Goal: Task Accomplishment & Management: Use online tool/utility

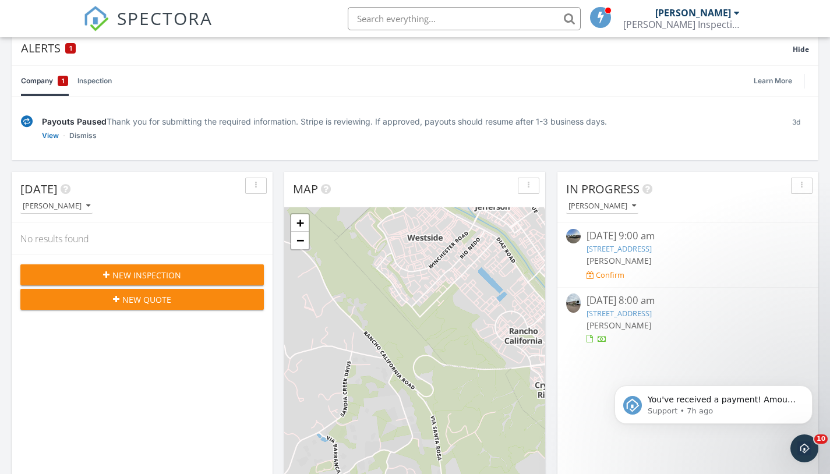
scroll to position [87, 0]
click at [618, 327] on span "[PERSON_NAME]" at bounding box center [618, 324] width 65 height 11
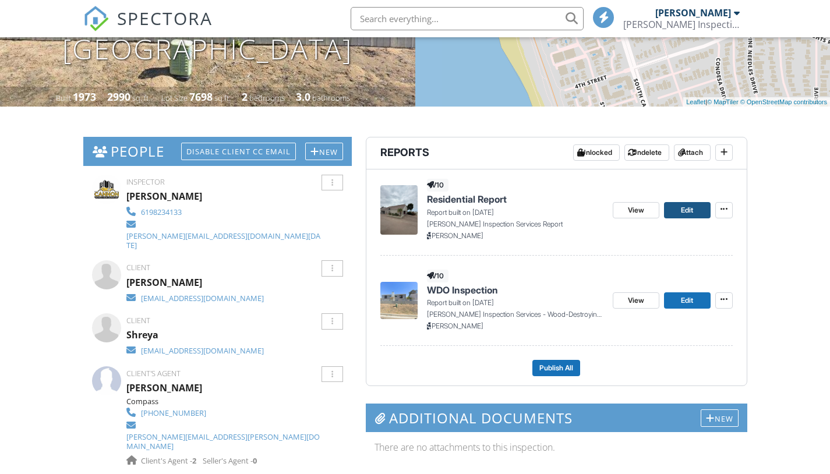
click at [688, 208] on span "Edit" at bounding box center [687, 210] width 12 height 12
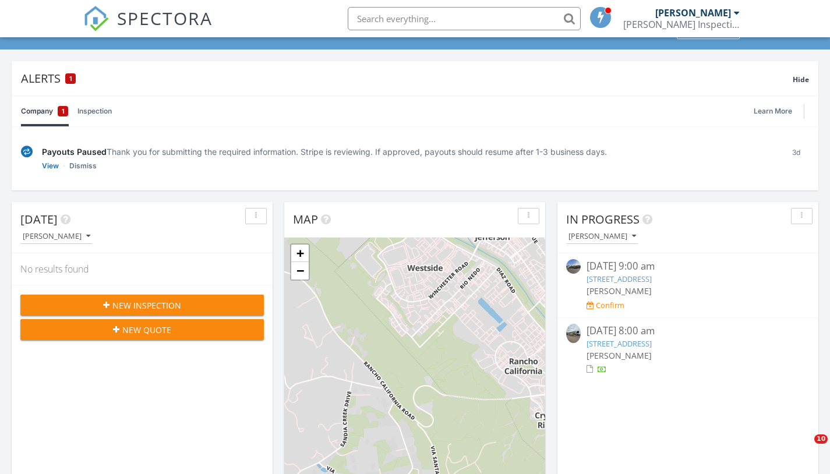
click at [647, 345] on link "[STREET_ADDRESS]" at bounding box center [618, 343] width 65 height 10
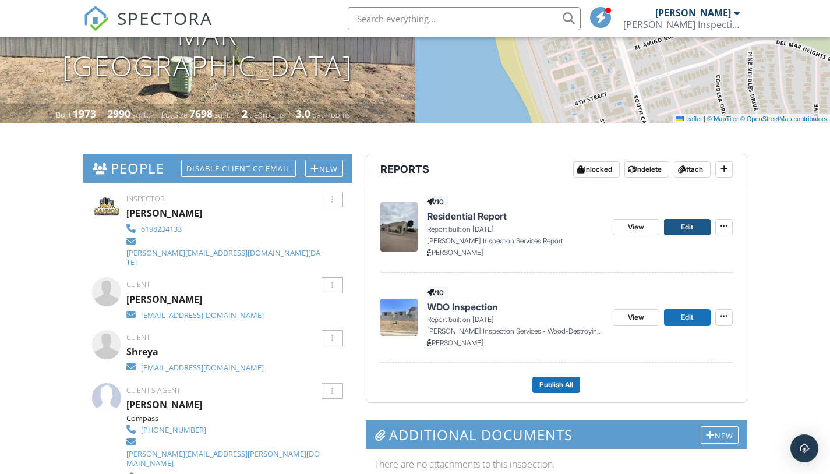
click at [685, 224] on span "Edit" at bounding box center [687, 227] width 12 height 12
